Goal: Task Accomplishment & Management: Use online tool/utility

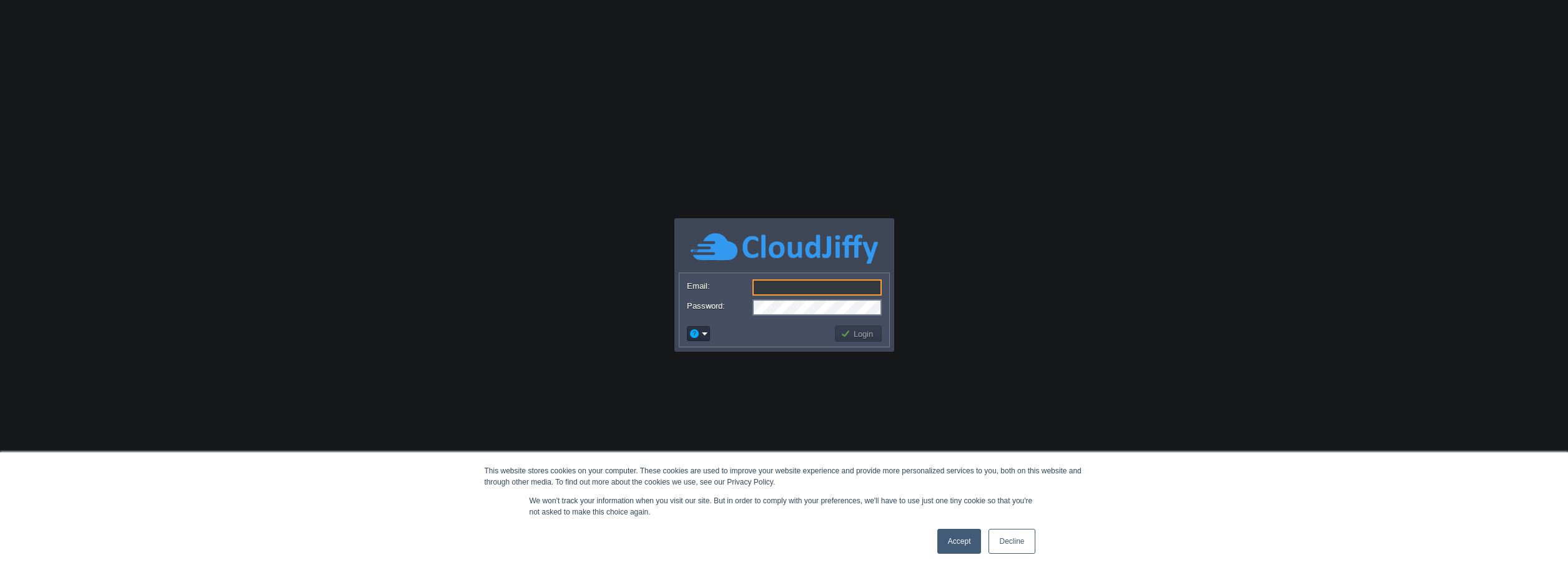
click at [959, 540] on link "Accept" at bounding box center [959, 541] width 44 height 25
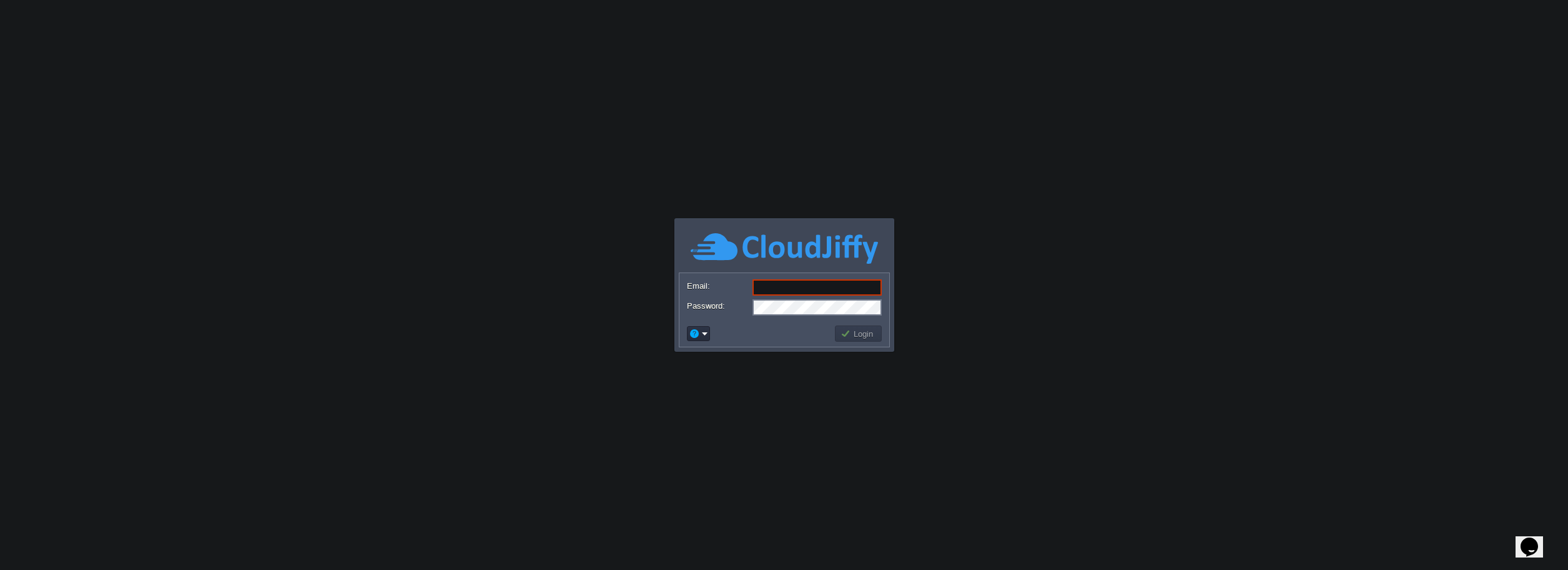
type input "[PERSON_NAME][EMAIL_ADDRESS][PERSON_NAME][DOMAIN_NAME]"
click at [852, 334] on button "Login" at bounding box center [858, 334] width 36 height 11
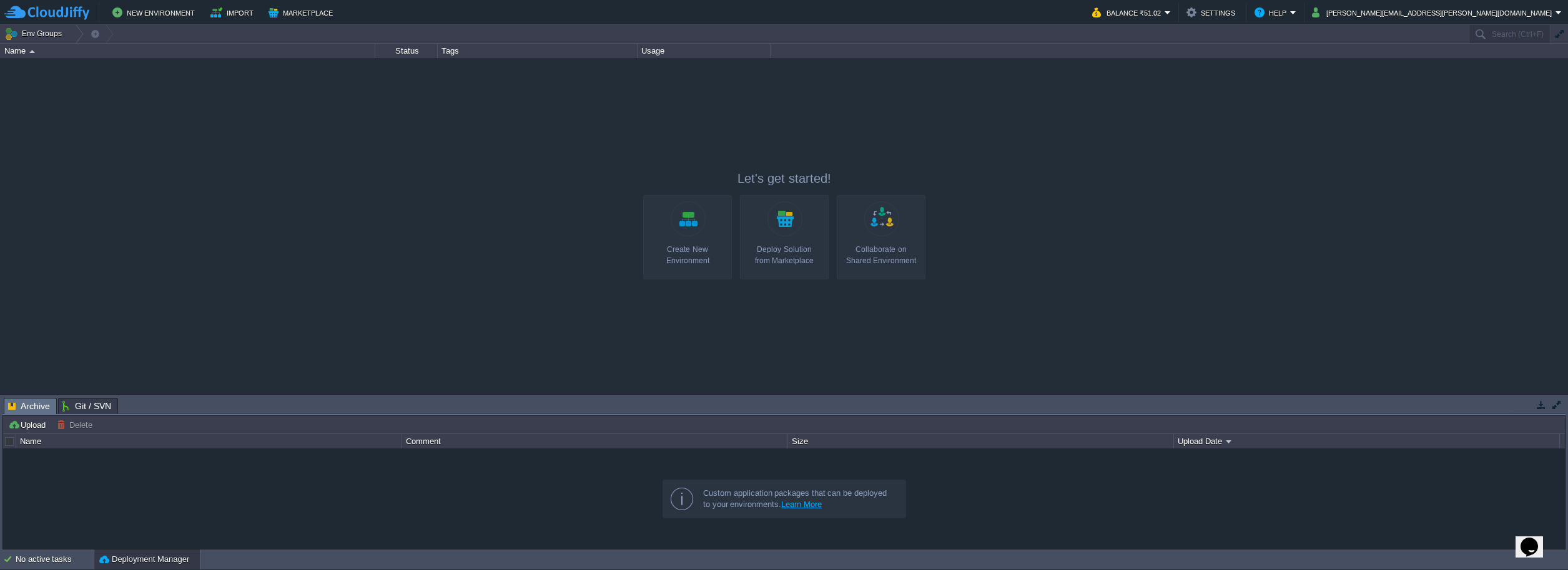
click at [693, 215] on link "Create New Environment" at bounding box center [687, 237] width 89 height 84
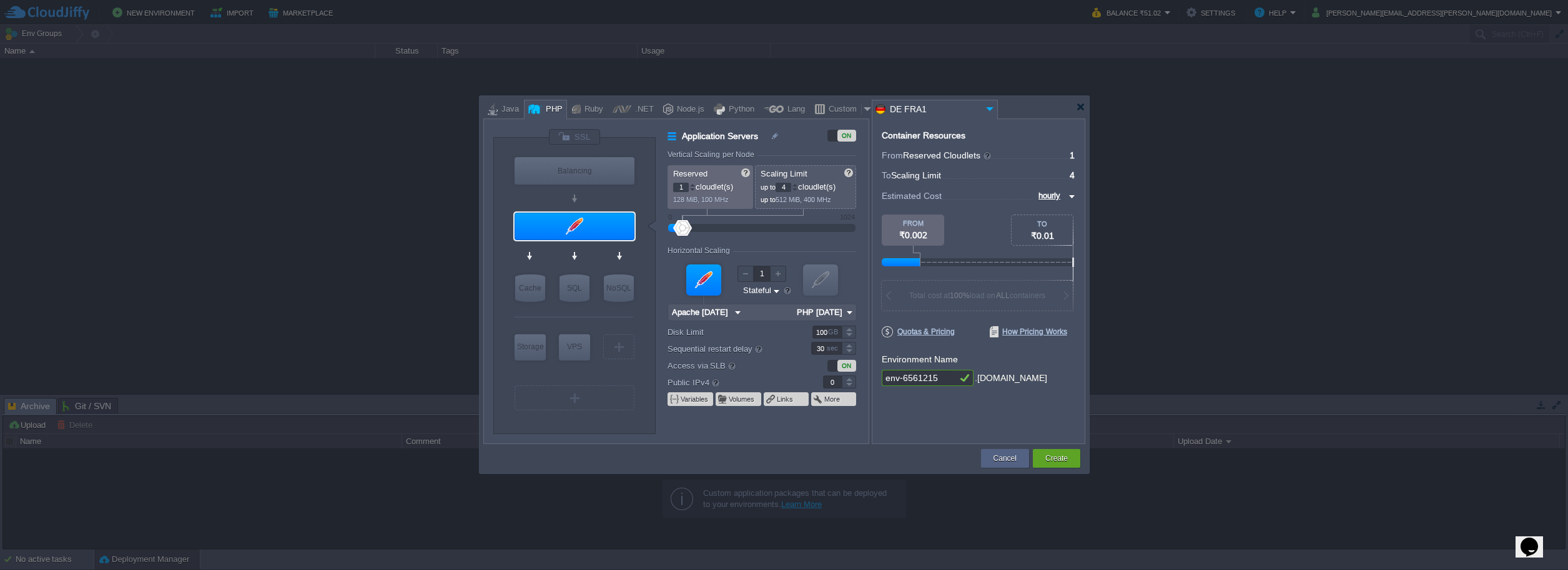
click at [848, 332] on div at bounding box center [848, 332] width 13 height 1
type input "1000"
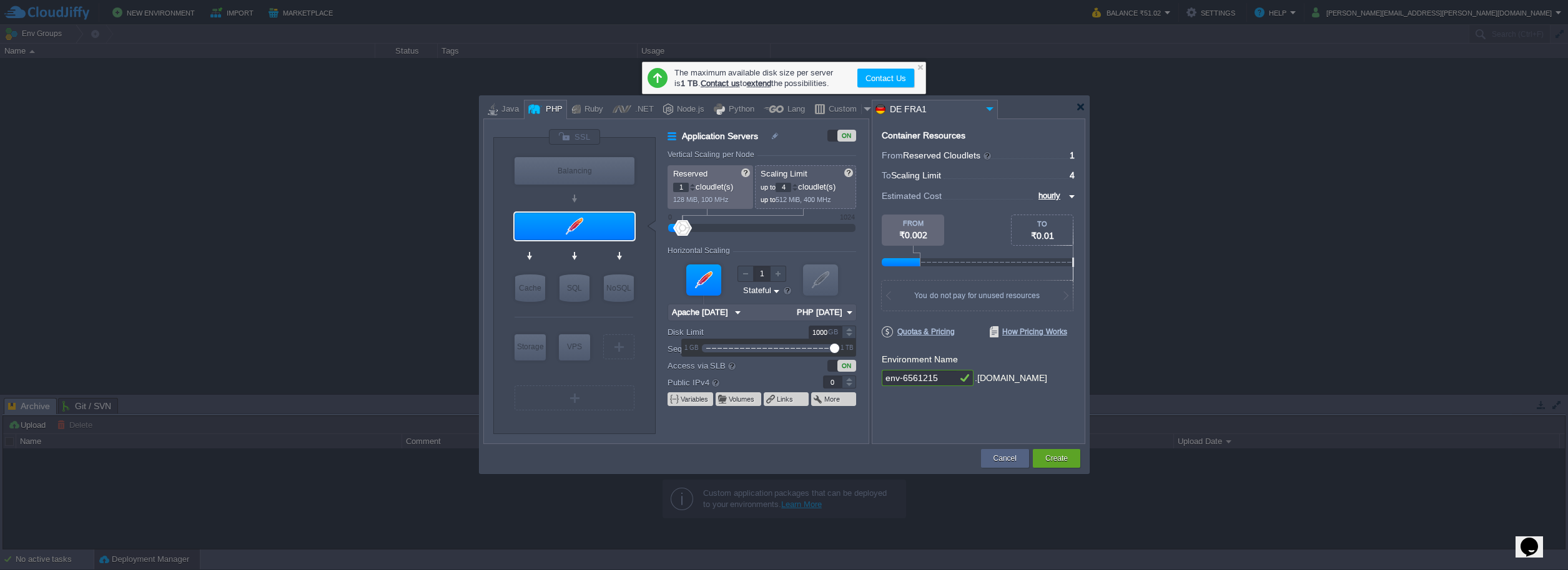
drag, startPoint x: 720, startPoint y: 345, endPoint x: 878, endPoint y: 349, distance: 158.1
click at [878, 349] on body "New Environment Import Marketplace Bonus ₹0.00 Upgrade Account Balance ₹51.02 S…" at bounding box center [784, 285] width 1568 height 570
click at [887, 423] on div "Container Resources From Reserved Cloudlets ... = 1 not added To Scaling Limit …" at bounding box center [977, 281] width 213 height 326
click at [920, 66] on div at bounding box center [919, 67] width 8 height 8
